Goal: Find specific page/section

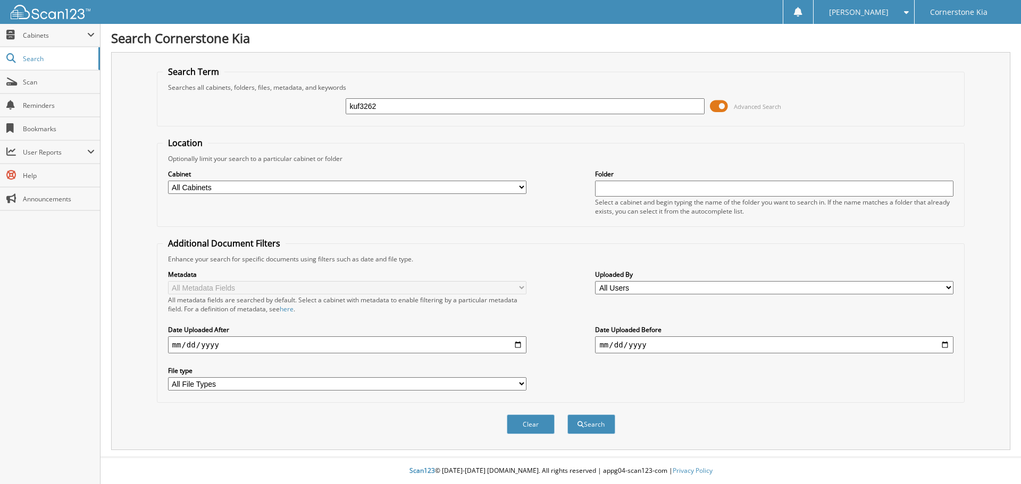
type input "kuf3262"
click at [567, 415] on button "Search" at bounding box center [591, 425] width 48 height 20
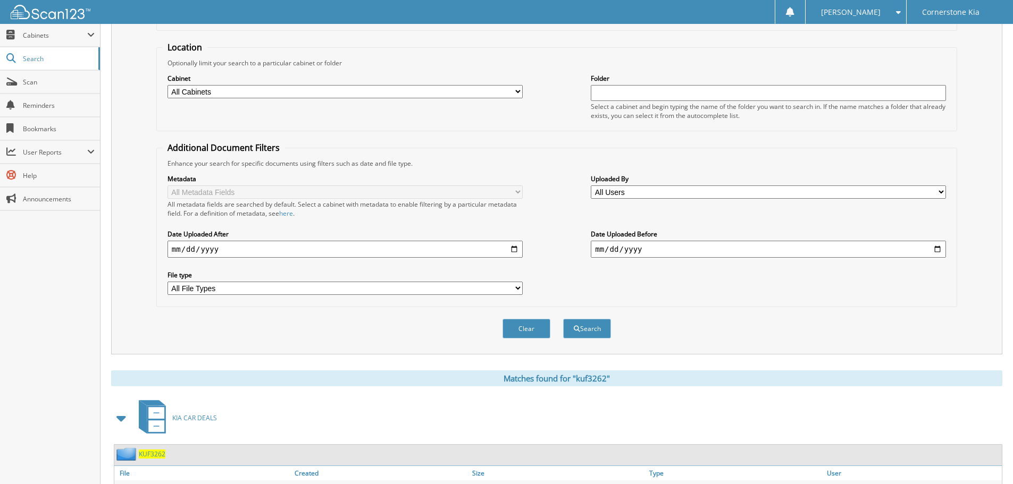
scroll to position [175, 0]
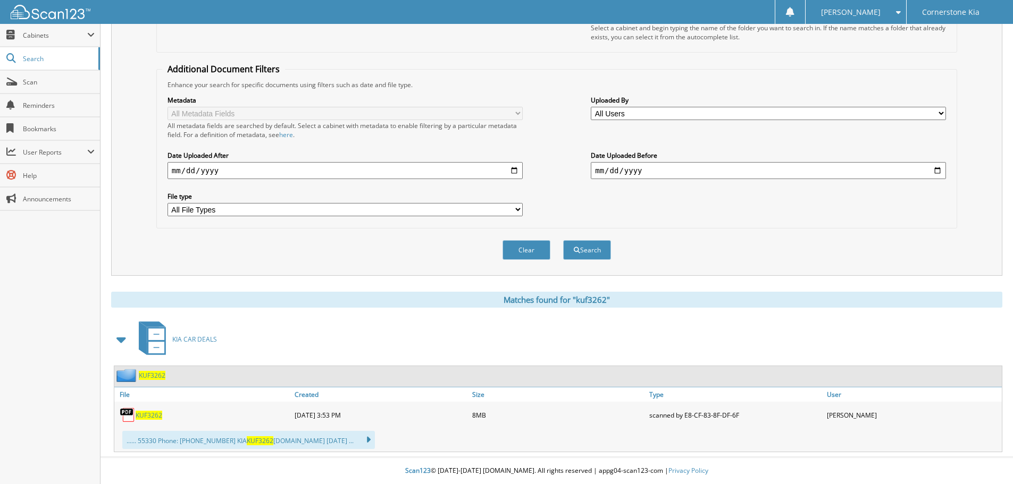
click at [155, 416] on span "KUF3262" at bounding box center [149, 415] width 27 height 9
drag, startPoint x: 872, startPoint y: 241, endPoint x: 570, endPoint y: 98, distance: 334.5
click at [570, 98] on div "Metadata All Metadata Fields All metadata fields are searched by default. Selec…" at bounding box center [556, 155] width 789 height 133
click at [124, 341] on span at bounding box center [121, 339] width 15 height 19
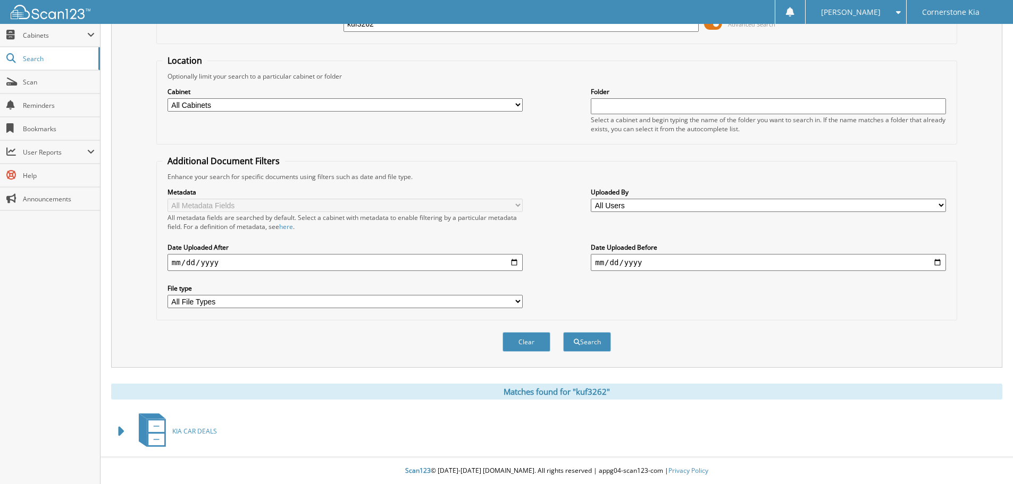
scroll to position [83, 0]
click at [122, 429] on span at bounding box center [121, 431] width 15 height 19
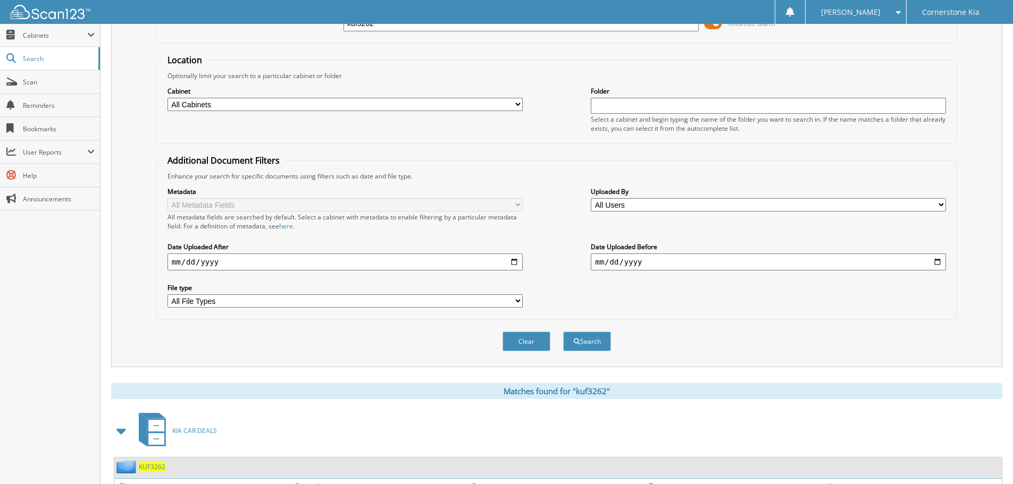
scroll to position [175, 0]
